Goal: Information Seeking & Learning: Learn about a topic

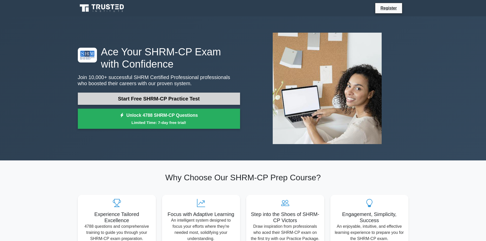
click at [159, 98] on link "Start Free SHRM-CP Practice Test" at bounding box center [159, 99] width 162 height 12
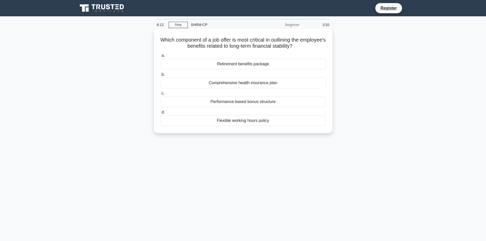
click at [248, 65] on div "Retirement benefits package" at bounding box center [243, 64] width 165 height 11
click at [161, 57] on input "a. Retirement benefits package" at bounding box center [161, 55] width 0 height 3
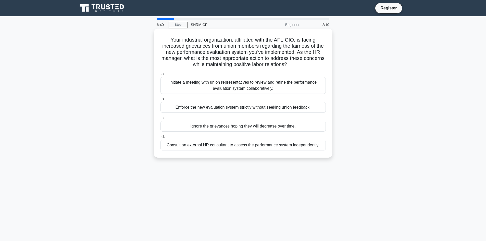
click at [230, 86] on div "Initiate a meeting with union representatives to review and refine the performa…" at bounding box center [243, 85] width 165 height 17
click at [161, 76] on input "a. Initiate a meeting with union representatives to review and refine the perfo…" at bounding box center [161, 74] width 0 height 3
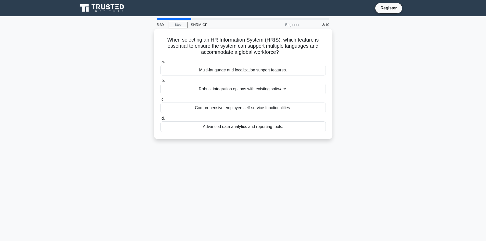
click at [253, 71] on div "Multi-language and localization support features." at bounding box center [243, 70] width 165 height 11
click at [161, 64] on input "a. Multi-language and localization support features." at bounding box center [161, 61] width 0 height 3
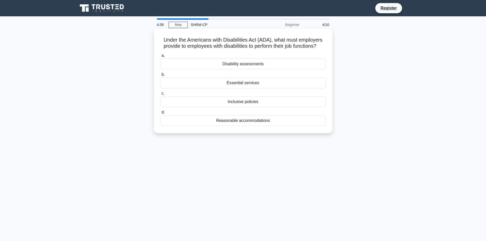
click at [249, 125] on div "Reasonable accommodations" at bounding box center [243, 120] width 165 height 11
click at [161, 114] on input "d. Reasonable accommodations" at bounding box center [161, 112] width 0 height 3
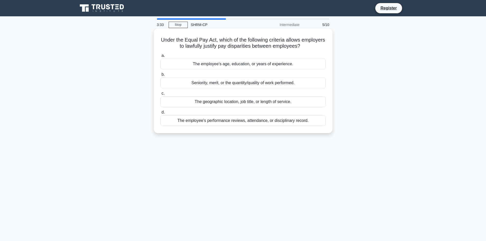
click at [247, 86] on div "Seniority, merit, or the quantity/quality of work performed." at bounding box center [243, 83] width 165 height 11
click at [161, 76] on input "b. Seniority, merit, or the quantity/quality of work performed." at bounding box center [161, 74] width 0 height 3
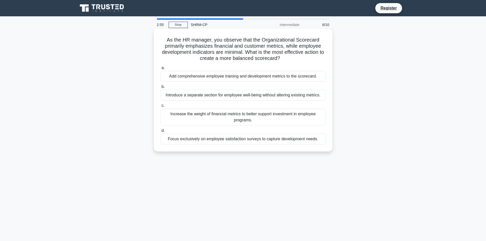
click at [247, 74] on div "Add comprehensive employee training and development metrics to the scorecard." at bounding box center [243, 76] width 165 height 11
click at [161, 70] on input "a. Add comprehensive employee training and development metrics to the scorecard." at bounding box center [161, 67] width 0 height 3
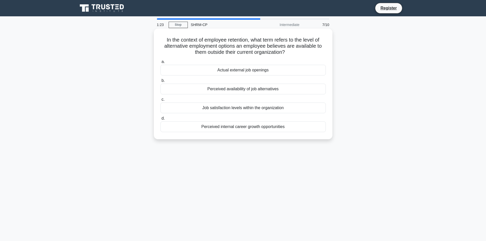
click at [258, 107] on div "Job satisfaction levels within the organization" at bounding box center [243, 108] width 165 height 11
click at [161, 101] on input "c. Job satisfaction levels within the organization" at bounding box center [161, 99] width 0 height 3
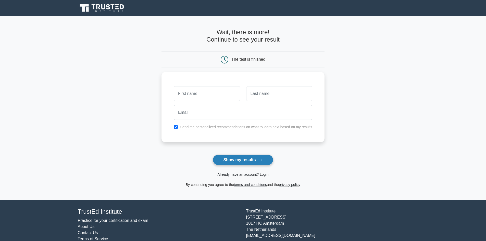
click at [228, 159] on button "Show my results" at bounding box center [243, 160] width 60 height 11
click at [148, 97] on main "Wait, there is more! Continue to see your result The test is finished and the" at bounding box center [243, 108] width 486 height 184
click at [202, 92] on input "text" at bounding box center [207, 92] width 66 height 15
type input "[PERSON_NAME]"
click at [257, 93] on input "text" at bounding box center [279, 92] width 66 height 15
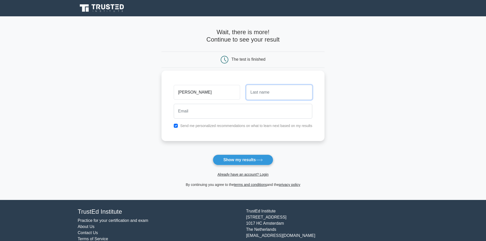
type input "Goretti"
click at [187, 112] on input "email" at bounding box center [243, 111] width 139 height 15
type input "[EMAIL_ADDRESS][DOMAIN_NAME]"
click at [237, 159] on button "Show my results" at bounding box center [243, 160] width 60 height 11
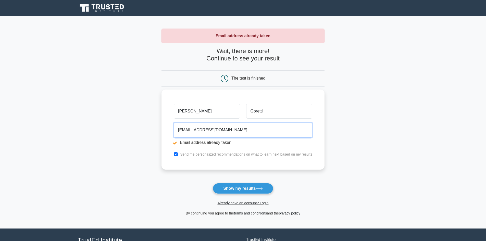
click at [238, 132] on input "[EMAIL_ADDRESS][DOMAIN_NAME]" at bounding box center [243, 130] width 139 height 15
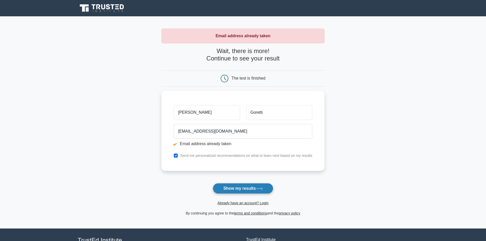
click at [230, 188] on button "Show my results" at bounding box center [243, 188] width 60 height 11
type input "e"
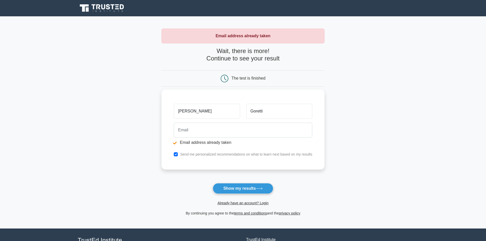
drag, startPoint x: 0, startPoint y: 0, endPoint x: 235, endPoint y: 129, distance: 268.2
click at [235, 129] on input "email" at bounding box center [243, 130] width 139 height 15
type input "[EMAIL_ADDRESS][DOMAIN_NAME]"
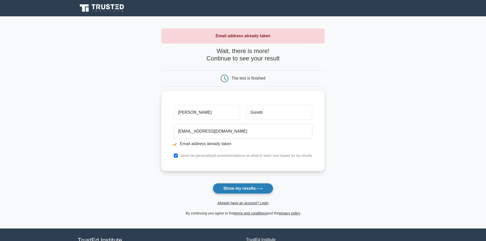
click at [237, 188] on button "Show my results" at bounding box center [243, 188] width 60 height 11
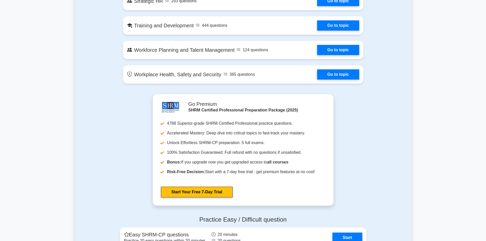
scroll to position [598, 0]
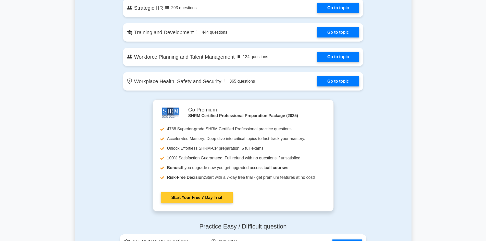
click at [196, 194] on link "Start Your Free 7-Day Trial" at bounding box center [197, 198] width 72 height 11
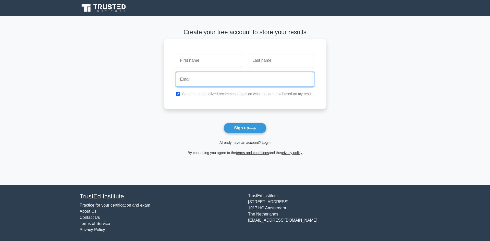
click at [222, 81] on input "email" at bounding box center [245, 79] width 139 height 15
